Goal: Task Accomplishment & Management: Complete application form

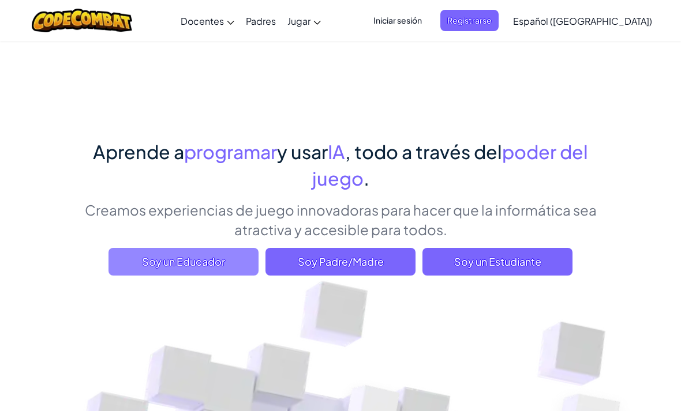
click at [222, 258] on span "Soy un Educador" at bounding box center [184, 262] width 150 height 28
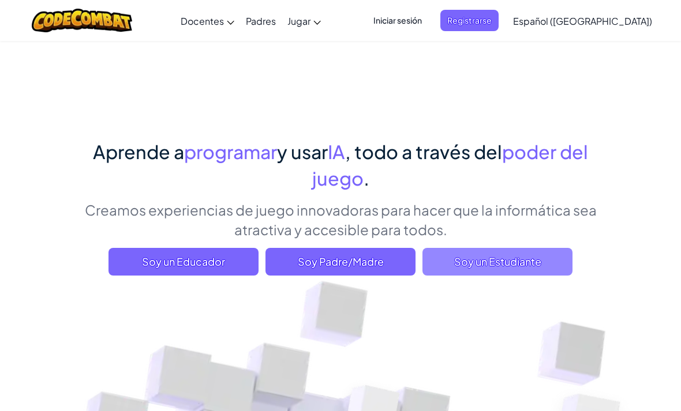
click at [521, 265] on span "Soy un Estudiante" at bounding box center [497, 262] width 150 height 28
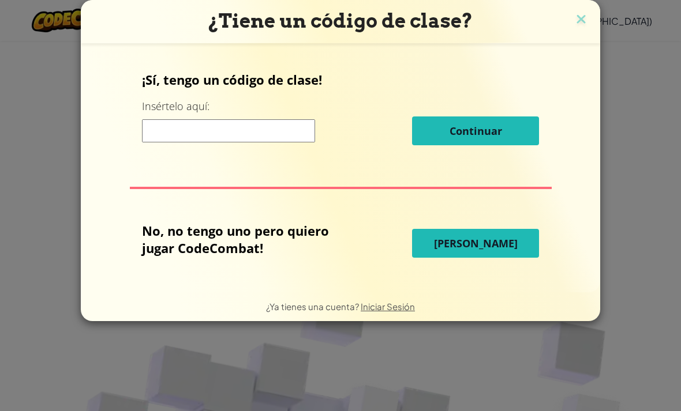
click at [280, 134] on input at bounding box center [228, 130] width 173 height 23
type input "BoatNetClass"
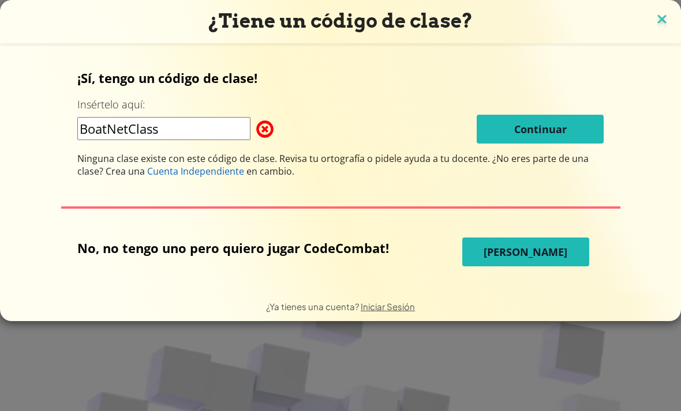
click at [666, 19] on img at bounding box center [661, 20] width 15 height 17
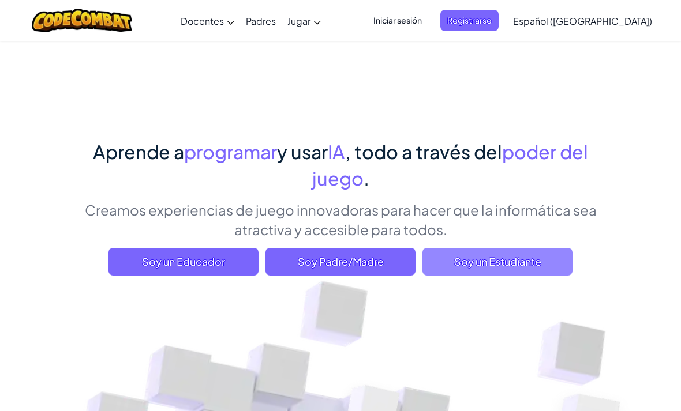
click at [543, 266] on span "Soy un Estudiante" at bounding box center [497, 262] width 150 height 28
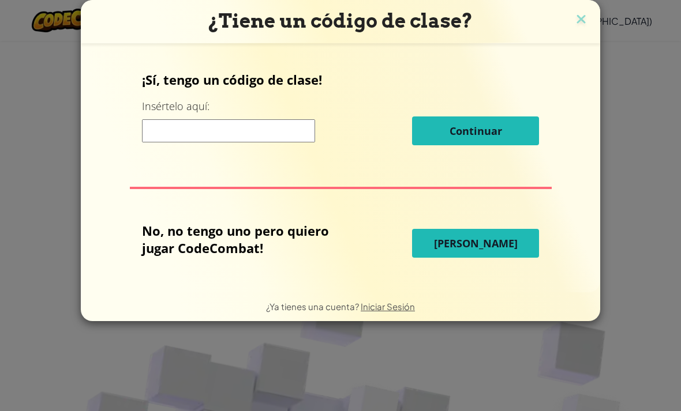
click at [256, 133] on input at bounding box center [228, 130] width 173 height 23
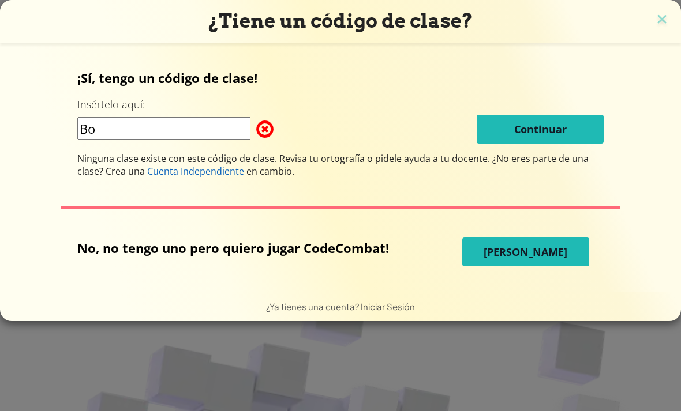
type input "B"
type input "C"
click at [104, 123] on input "CodeNetClass" at bounding box center [163, 128] width 173 height 23
click at [117, 136] on input "CodeNetClass" at bounding box center [163, 128] width 173 height 23
type input "C"
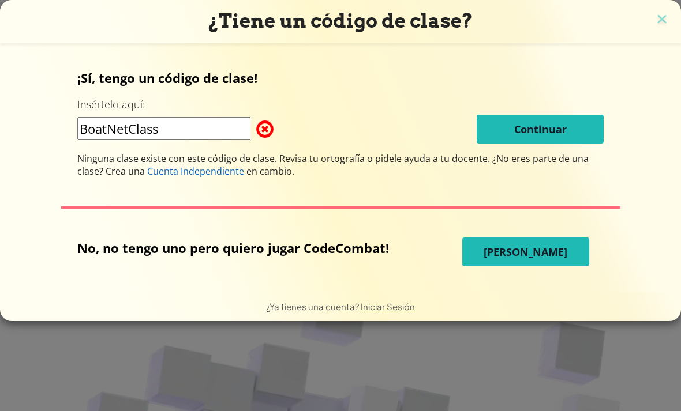
type input "BoatNetClass"
